Goal: Task Accomplishment & Management: Complete application form

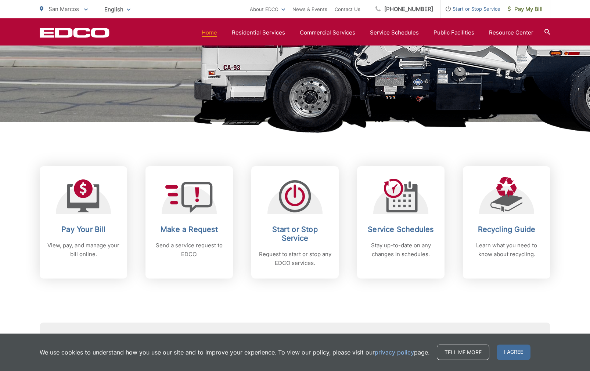
scroll to position [200, 0]
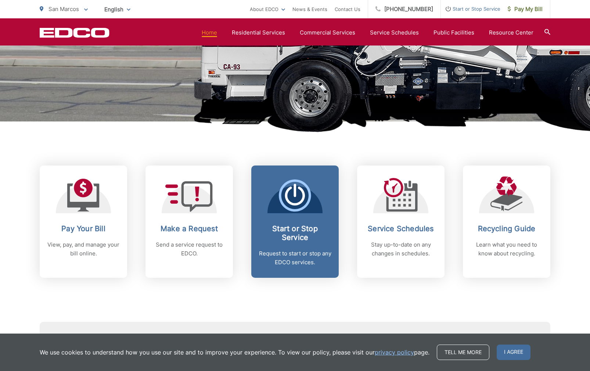
click at [288, 205] on icon at bounding box center [295, 196] width 32 height 32
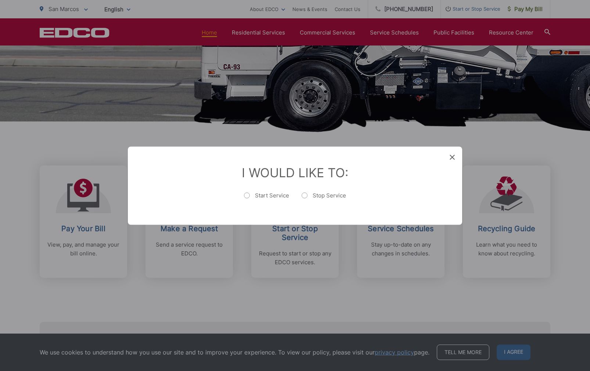
click at [248, 195] on label "Start Service" at bounding box center [266, 199] width 45 height 15
radio input "true"
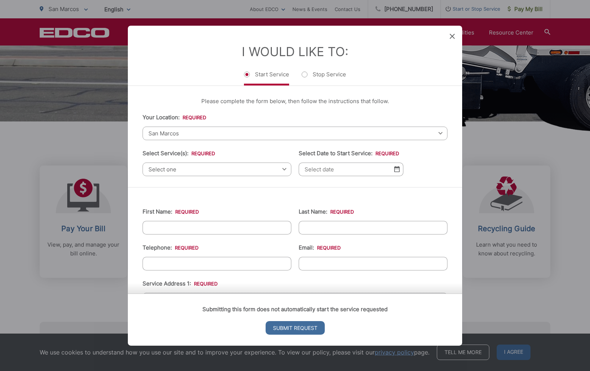
click at [190, 132] on span "San Marcos" at bounding box center [294, 133] width 305 height 14
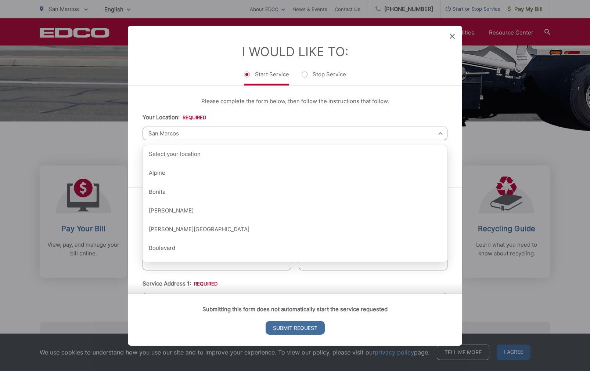
drag, startPoint x: 383, startPoint y: 114, endPoint x: 378, endPoint y: 116, distance: 5.0
click at [382, 115] on li "Your Location: * Select your location Alpine [GEOGRAPHIC_DATA][PERSON_NAME][GEO…" at bounding box center [294, 126] width 305 height 27
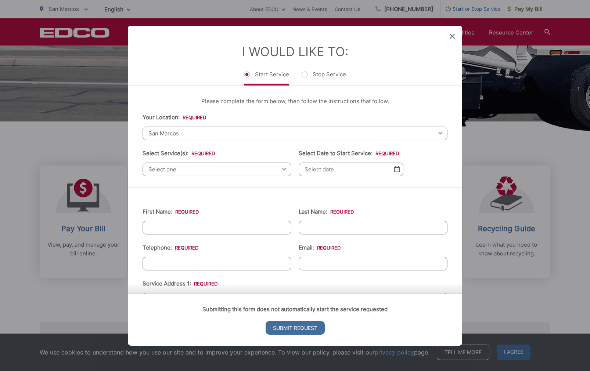
click at [283, 169] on div "Select one Select one Residential Curbside Pickup Commercial/Business Services …" at bounding box center [216, 169] width 149 height 14
click at [284, 170] on span "Select one" at bounding box center [216, 169] width 149 height 14
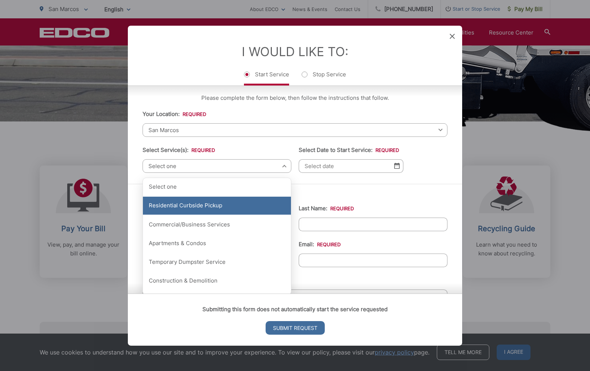
scroll to position [3, 0]
click at [215, 206] on div "Residential Curbside Pickup" at bounding box center [217, 206] width 148 height 18
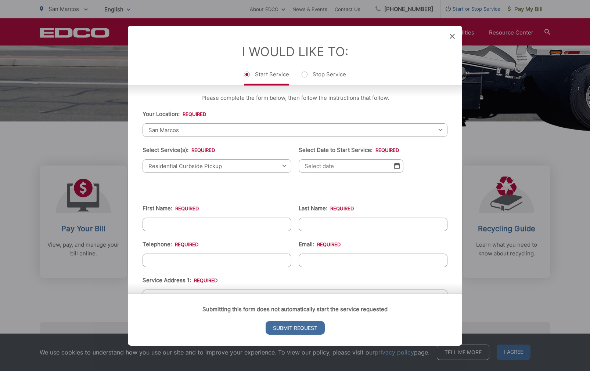
click at [397, 169] on img at bounding box center [397, 166] width 6 height 6
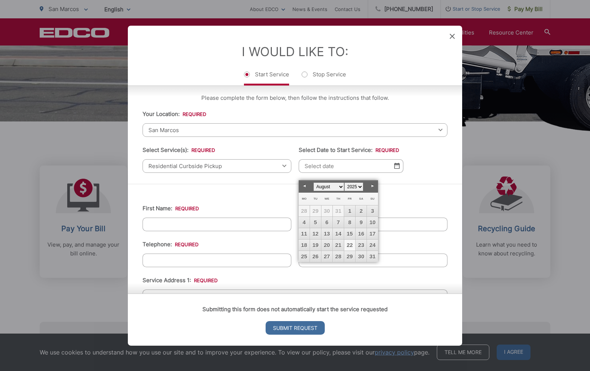
click at [349, 243] on link "22" at bounding box center [349, 245] width 11 height 11
type input "[DATE]"
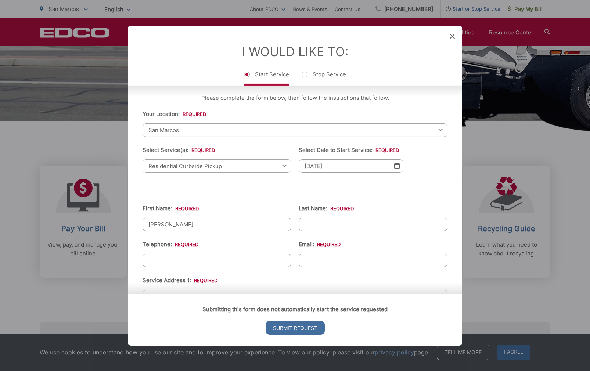
type input "[PERSON_NAME]"
type input "[PHONE_NUMBER]"
type input "[PERSON_NAME]"
type input "[PERSON_NAME][EMAIL_ADDRESS][DOMAIN_NAME]"
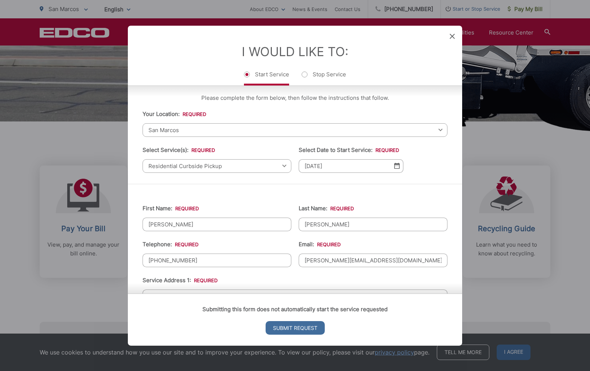
click at [181, 294] on div "Submitting this form does not automatically start the service requested Submit …" at bounding box center [295, 320] width 334 height 52
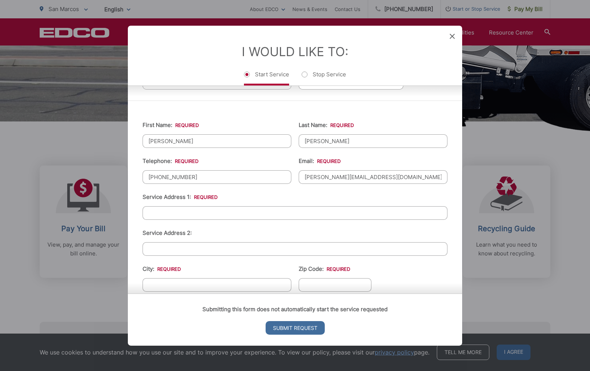
scroll to position [86, 0]
click at [440, 219] on input "613 Maybritt Circle" at bounding box center [294, 214] width 305 height 14
click at [308, 220] on input "613 Maybritt Circle" at bounding box center [294, 214] width 305 height 14
type input "613 Maybritt Circle"
click at [307, 235] on li "Service Address 2:" at bounding box center [294, 242] width 305 height 27
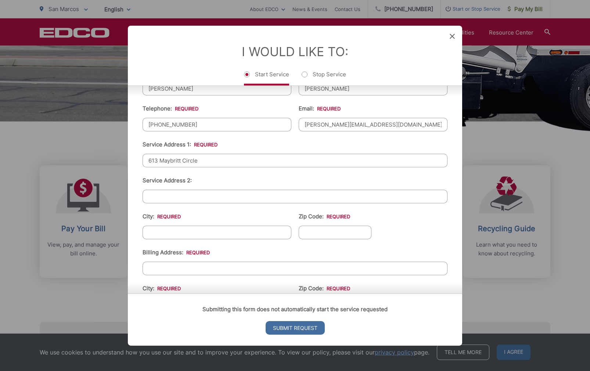
scroll to position [140, 0]
type input "San Marcos"
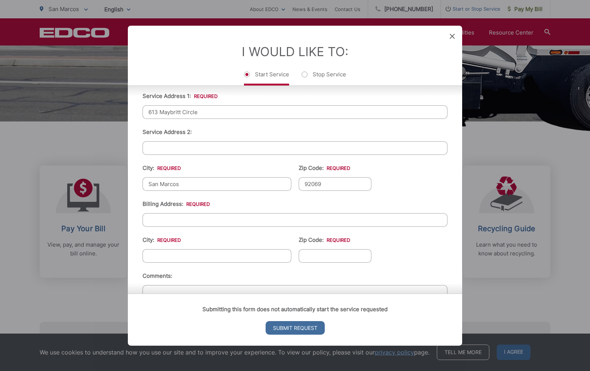
scroll to position [194, 0]
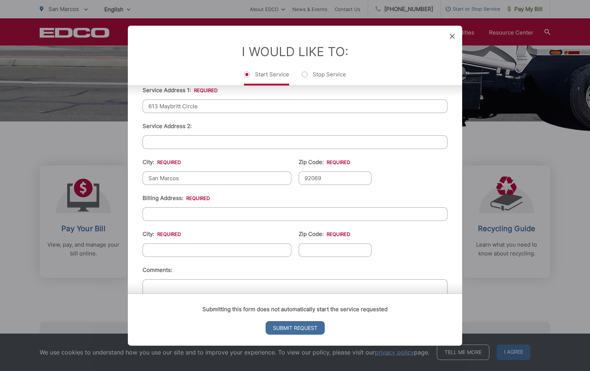
type input "92069"
type input "3119"
type input "[STREET_ADDRESS]"
type input "Oceanside"
type input "92056"
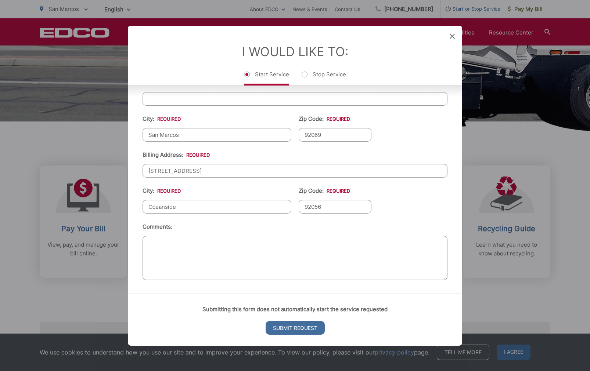
scroll to position [242, 0]
click at [283, 327] on input "Submit Request" at bounding box center [295, 328] width 59 height 14
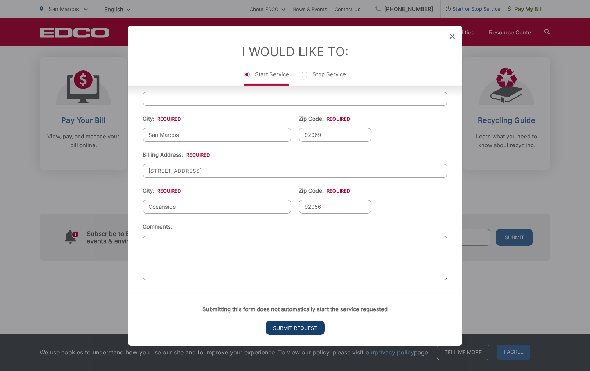
scroll to position [7, 3]
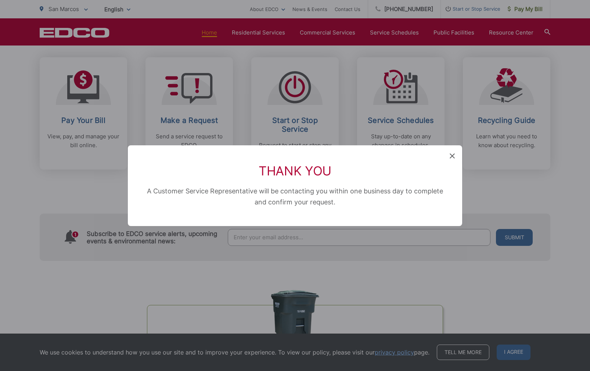
click at [451, 156] on icon at bounding box center [452, 156] width 5 height 5
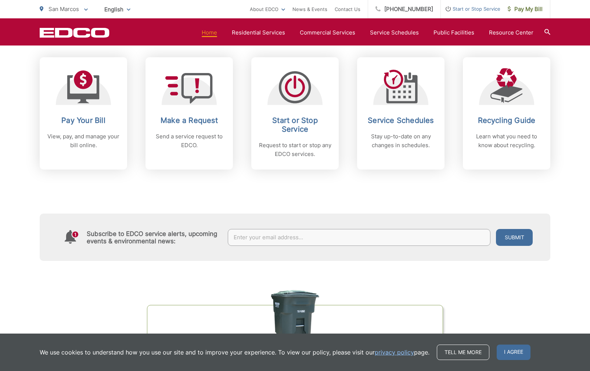
scroll to position [200, 0]
